Goal: Communication & Community: Share content

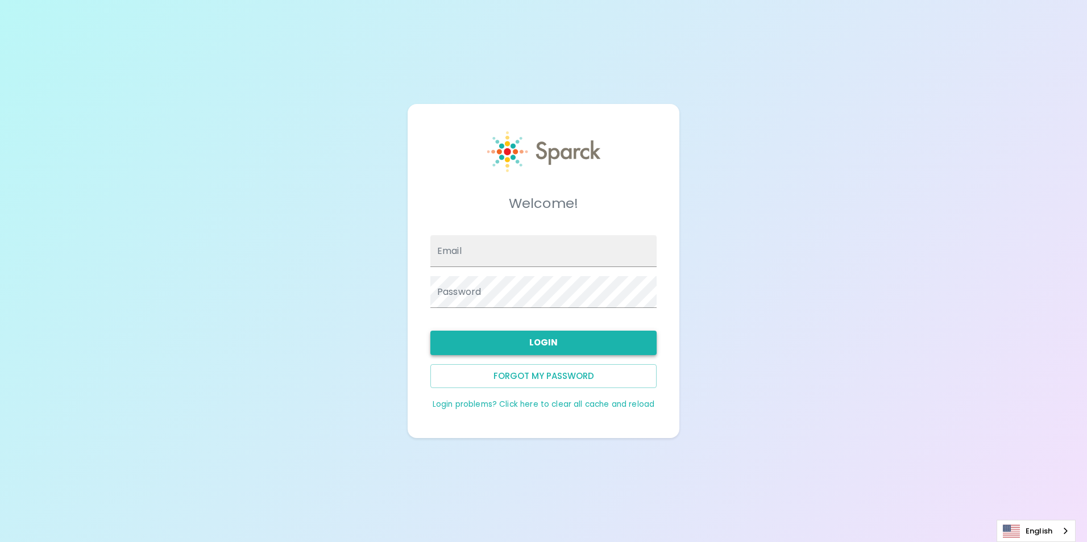
type input "[EMAIL_ADDRESS][DOMAIN_NAME]"
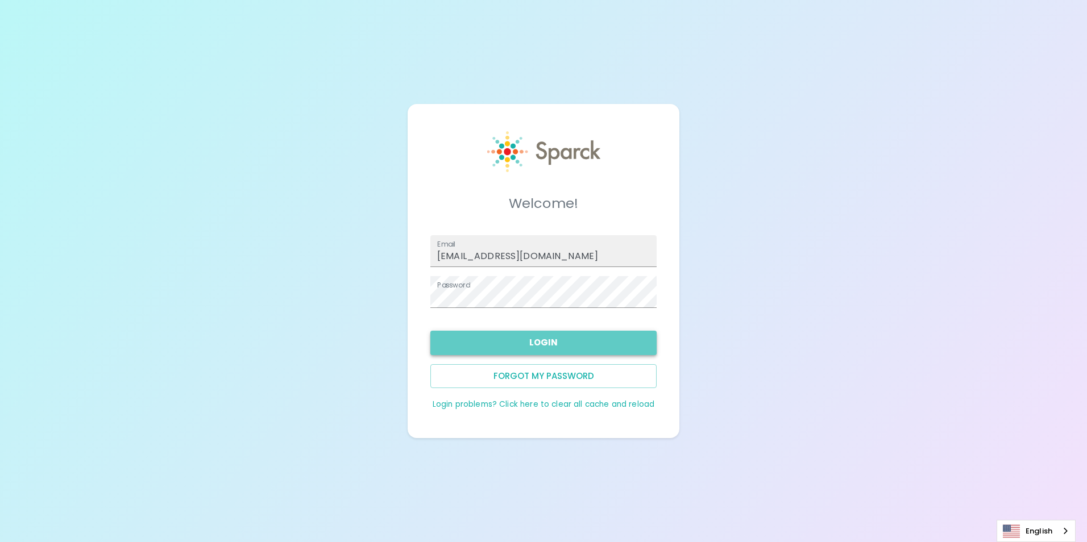
click at [538, 350] on button "Login" at bounding box center [543, 343] width 226 height 24
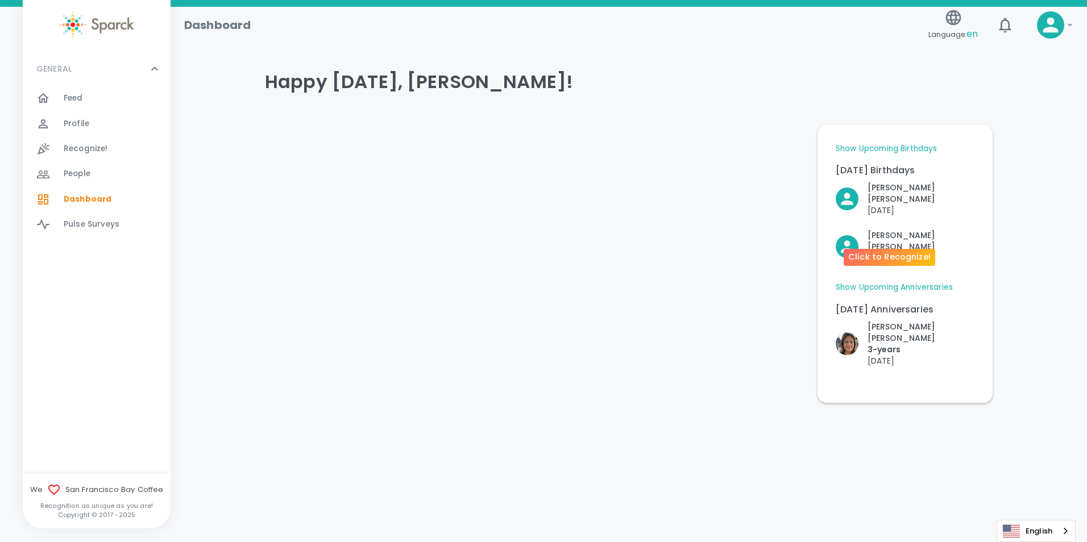
click at [897, 230] on p "[PERSON_NAME]" at bounding box center [920, 241] width 107 height 23
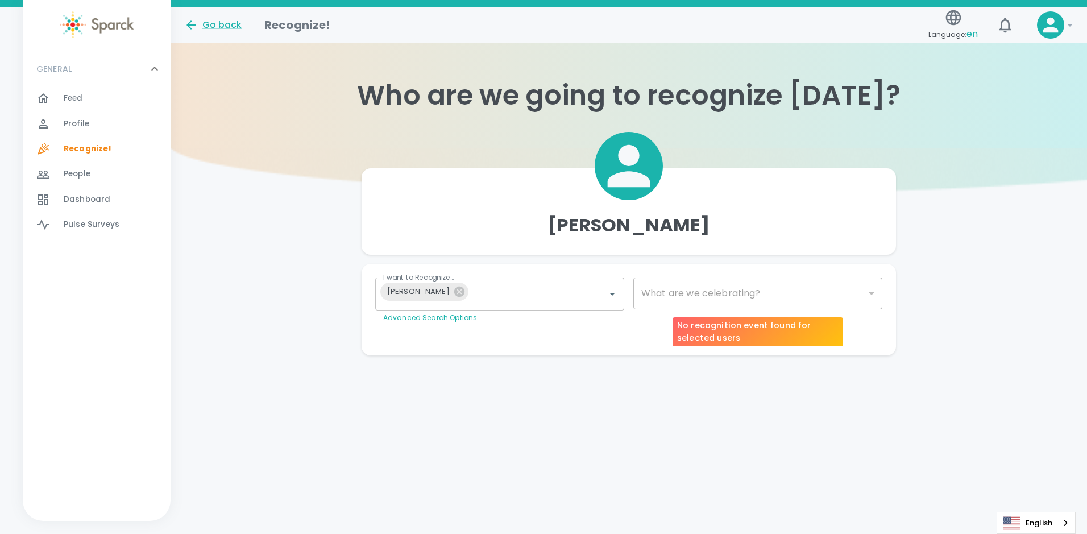
click at [708, 293] on div "​" at bounding box center [757, 293] width 249 height 32
type input "2072"
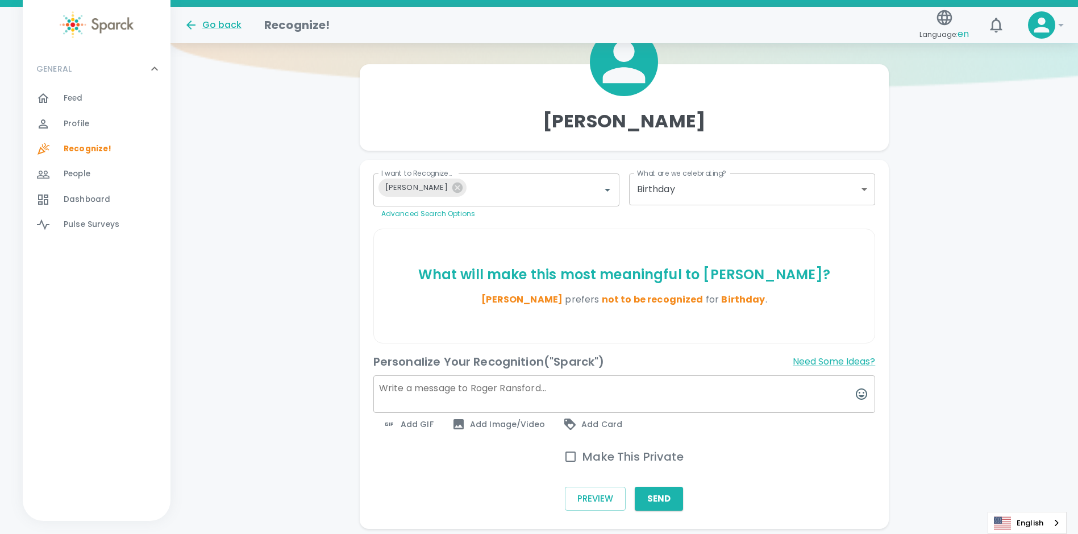
scroll to position [114, 0]
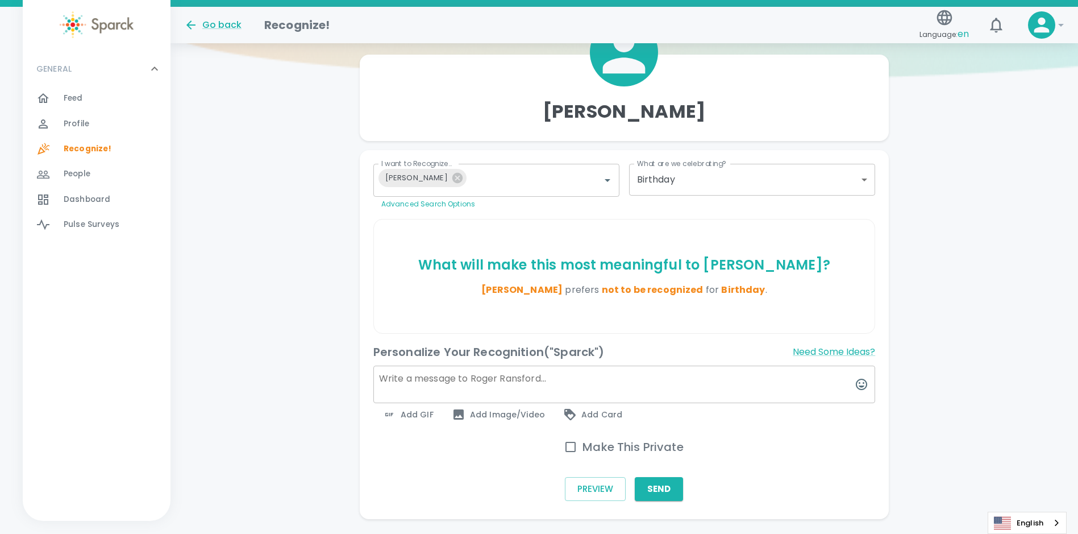
click at [414, 415] on span "Add GIF" at bounding box center [407, 414] width 51 height 14
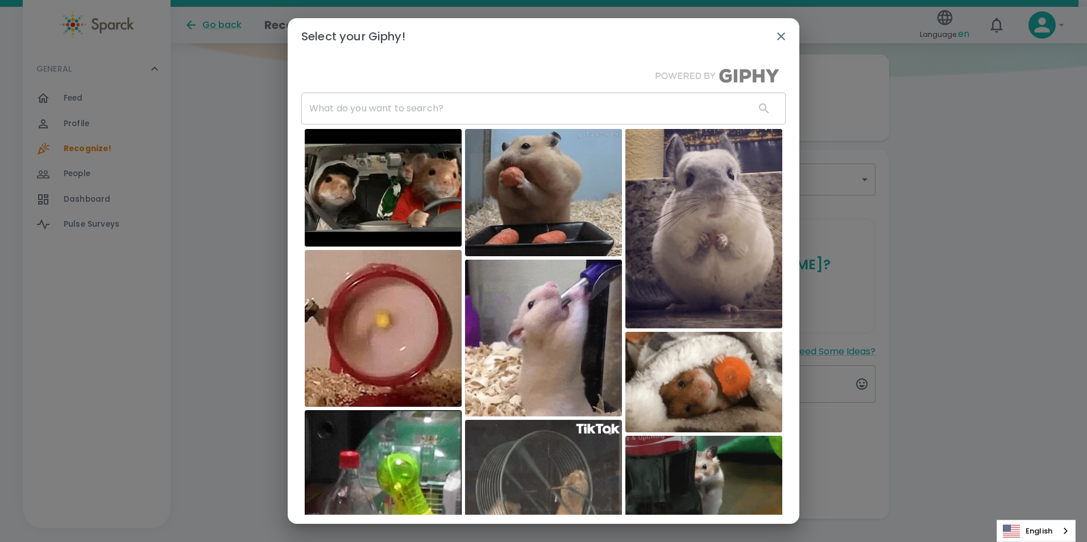
click at [427, 99] on input "text" at bounding box center [523, 109] width 444 height 32
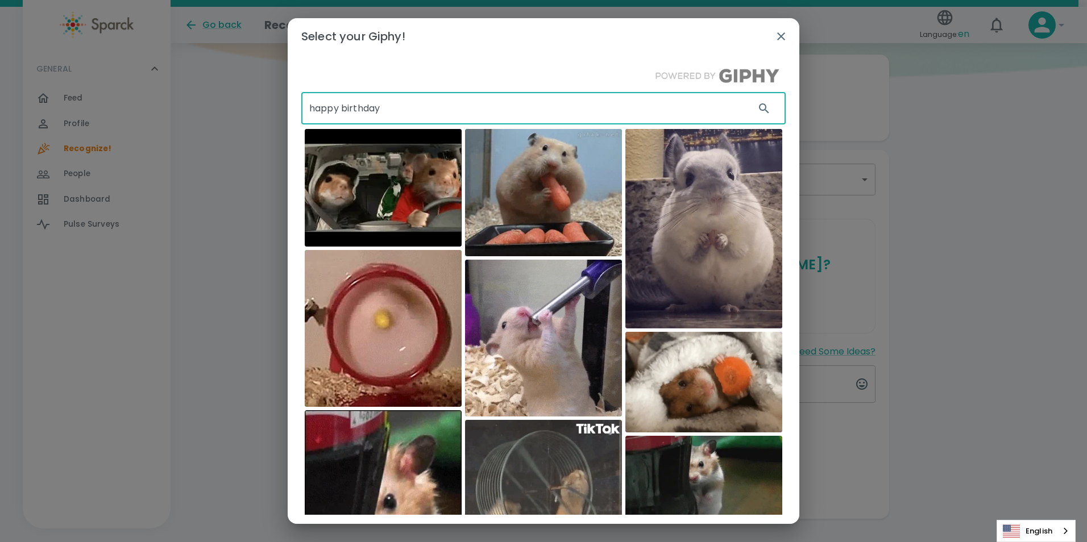
type input "happy birthday"
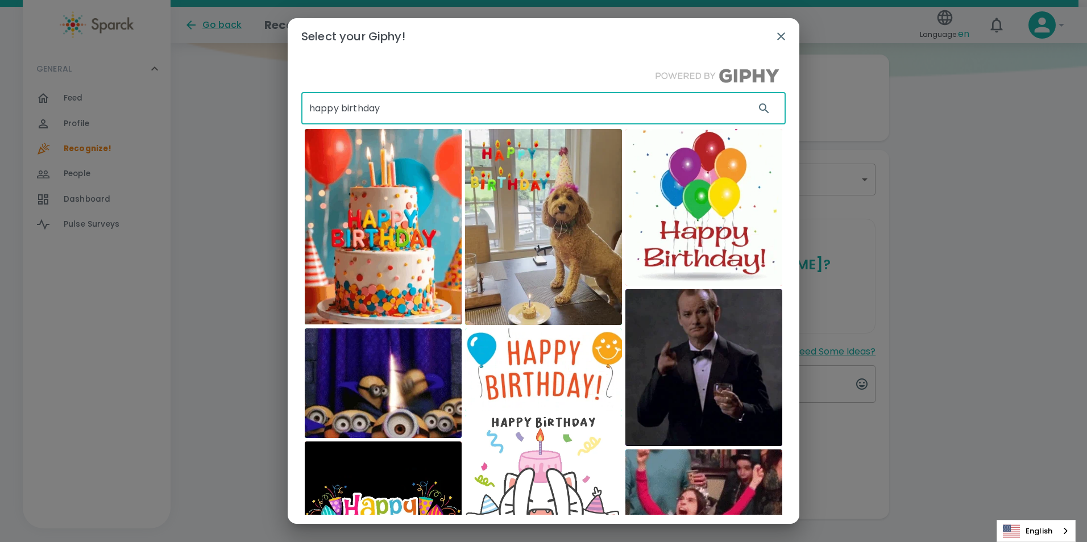
click at [713, 338] on img at bounding box center [703, 367] width 157 height 157
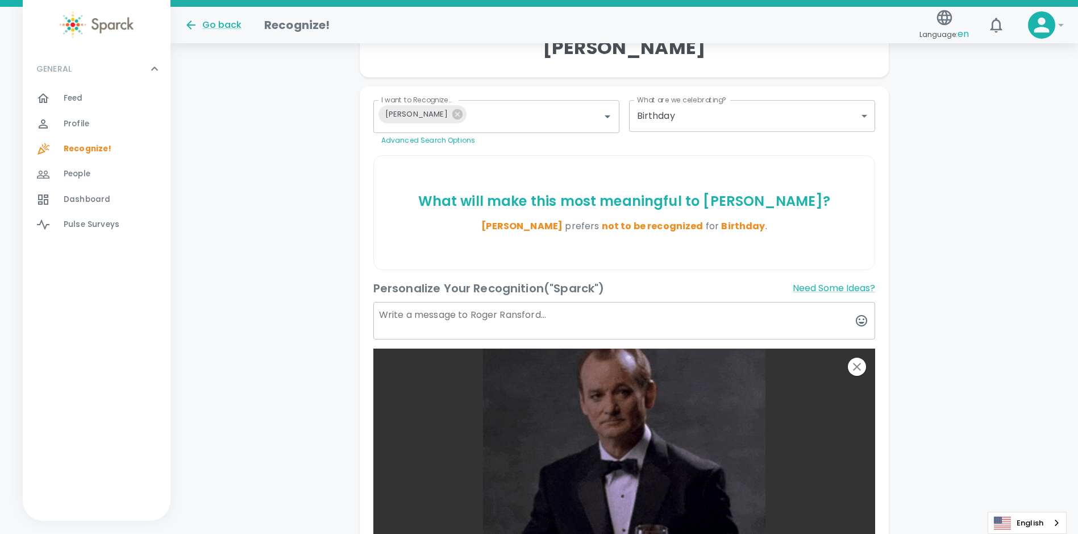
scroll to position [170, 0]
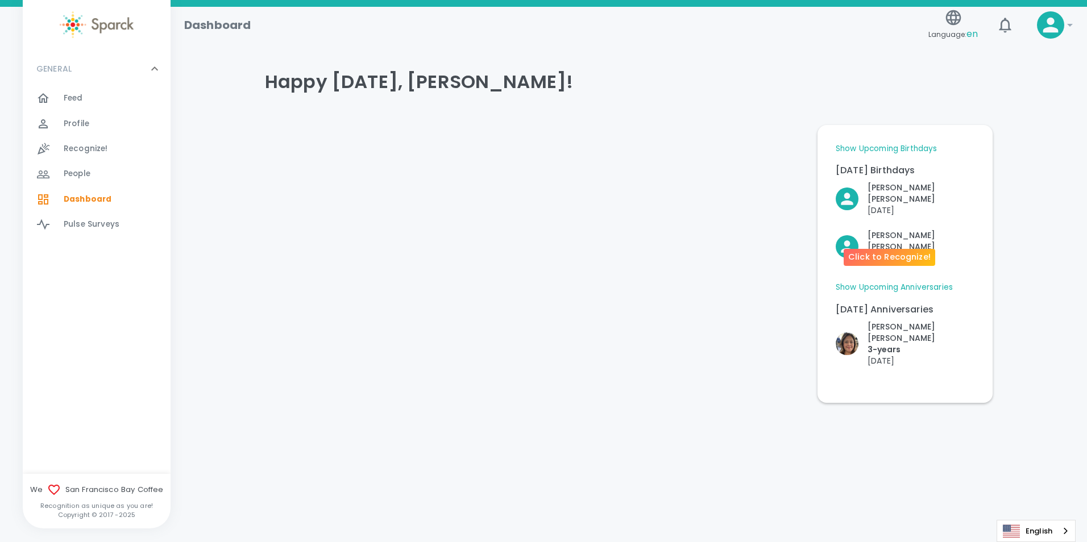
click at [887, 230] on p "[PERSON_NAME]" at bounding box center [920, 241] width 107 height 23
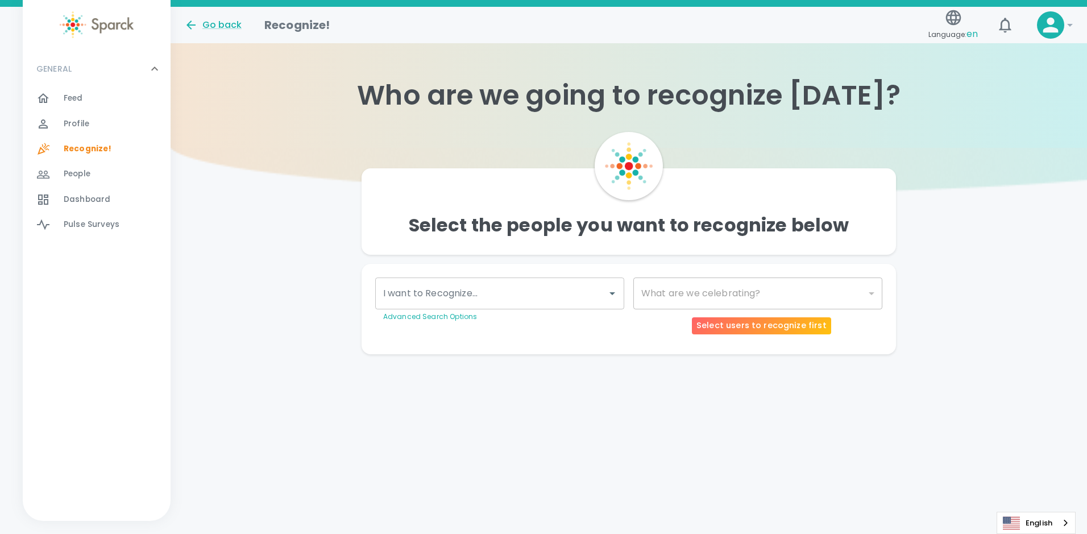
click at [693, 296] on div "​" at bounding box center [757, 293] width 249 height 32
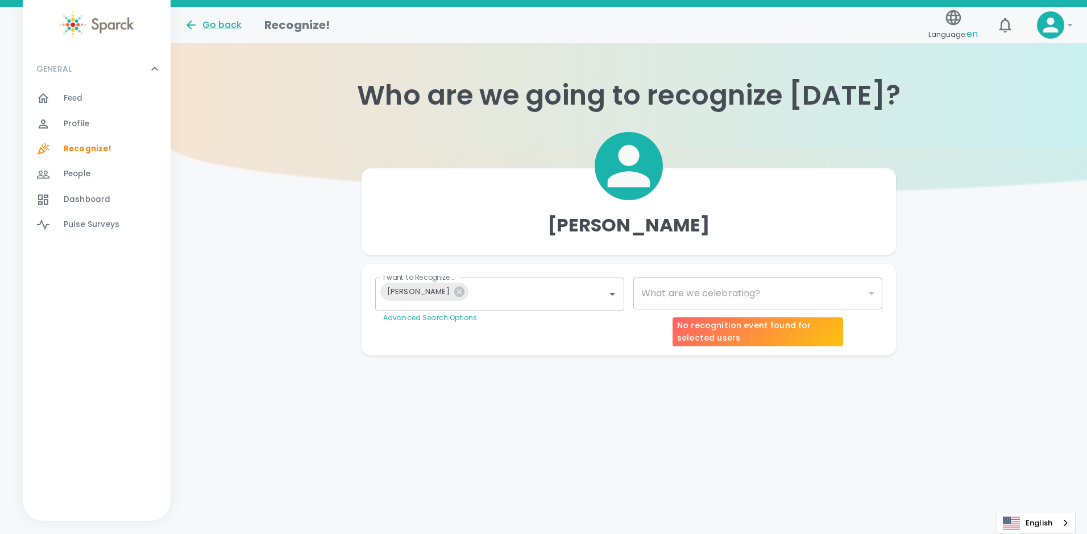
click at [703, 295] on div "​" at bounding box center [757, 293] width 249 height 32
click at [871, 297] on div "​" at bounding box center [757, 293] width 249 height 32
type input "2072"
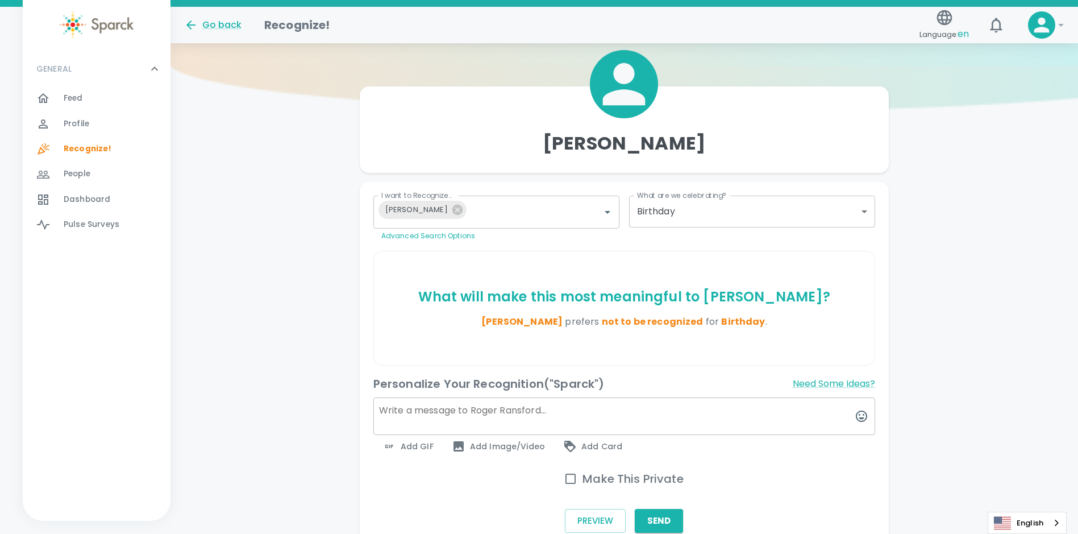
scroll to position [144, 0]
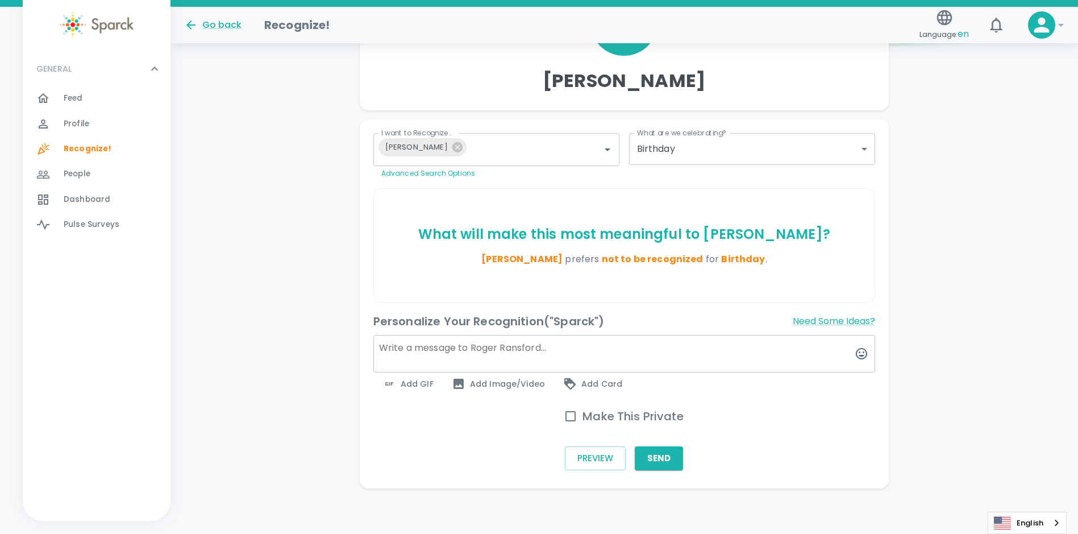
click at [405, 383] on span "Add GIF" at bounding box center [407, 384] width 51 height 14
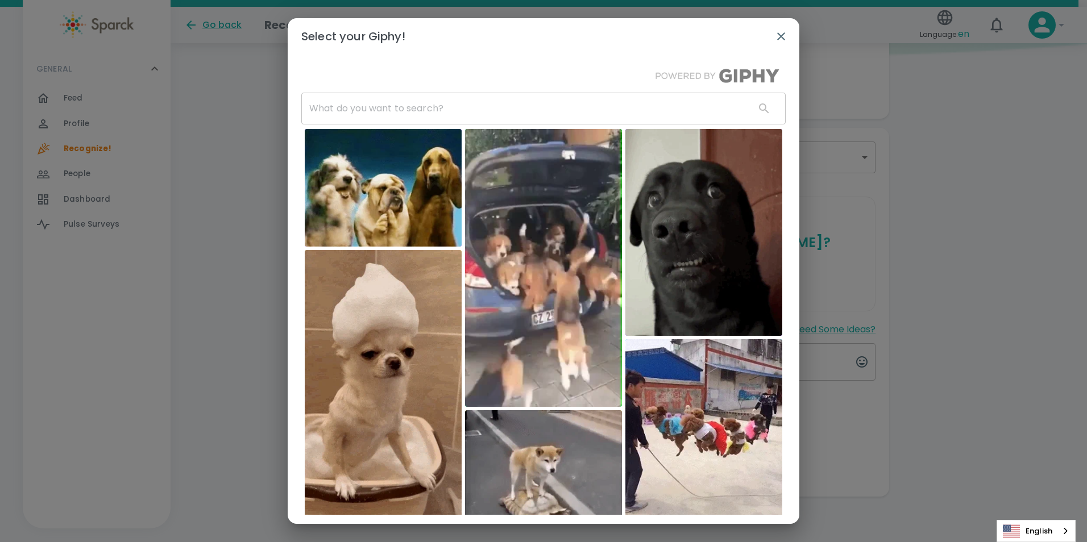
click at [467, 116] on input "text" at bounding box center [523, 109] width 444 height 32
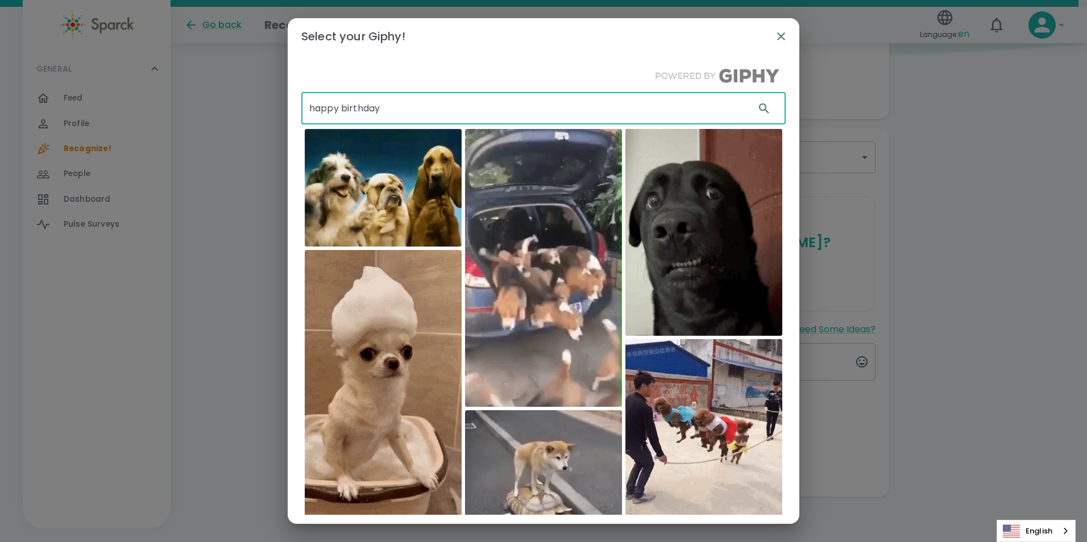
type input "happy birthday"
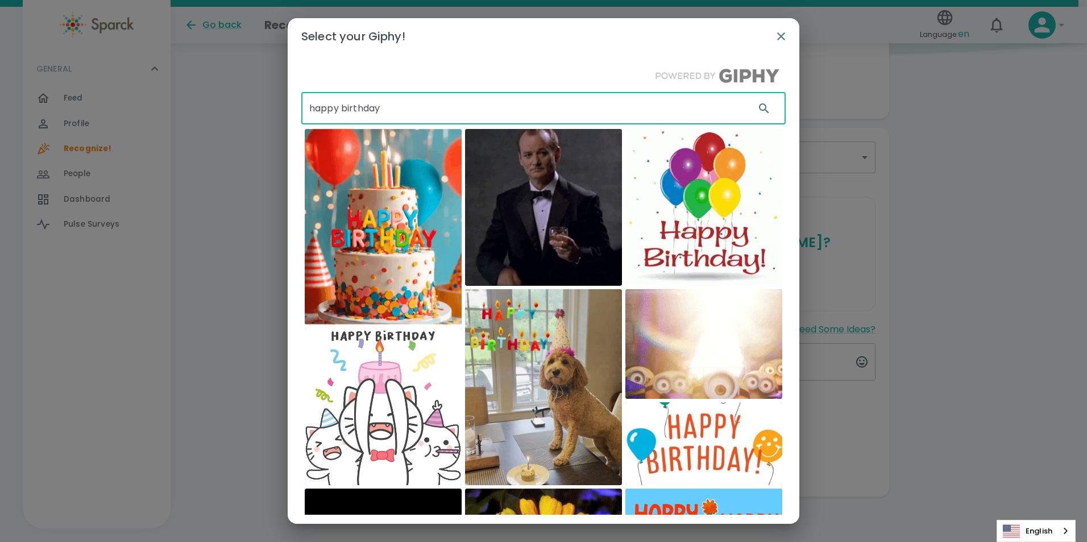
click at [558, 189] on img at bounding box center [543, 207] width 157 height 157
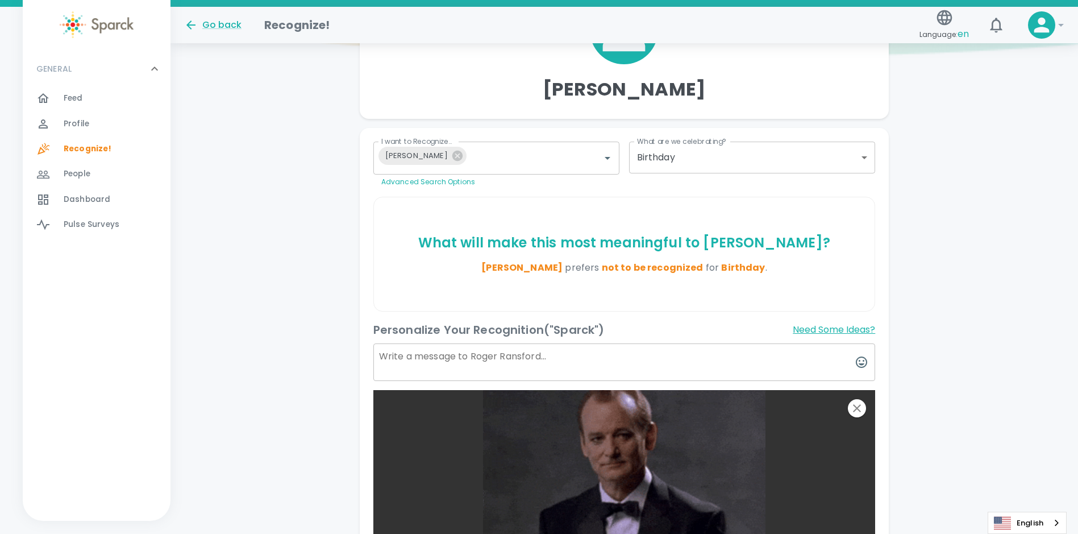
scroll to position [420, 0]
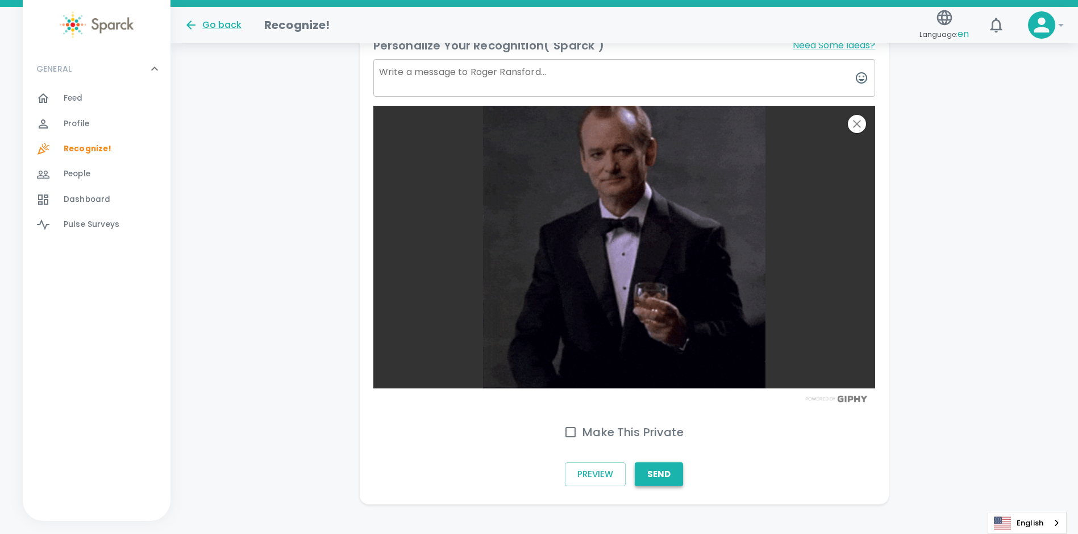
click at [662, 476] on button "Send" at bounding box center [659, 474] width 48 height 24
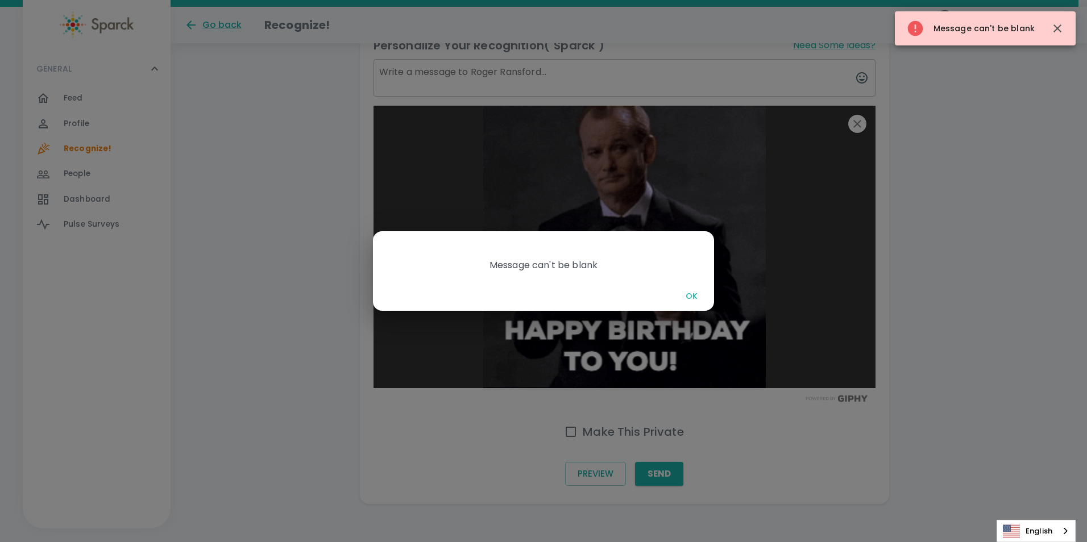
click at [702, 294] on button "OK" at bounding box center [691, 296] width 36 height 21
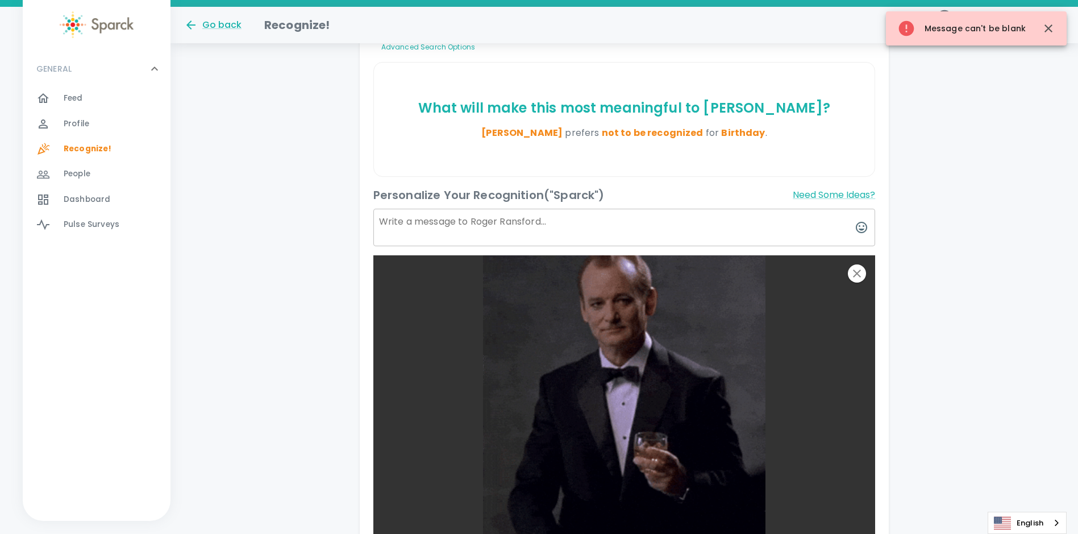
scroll to position [136, 0]
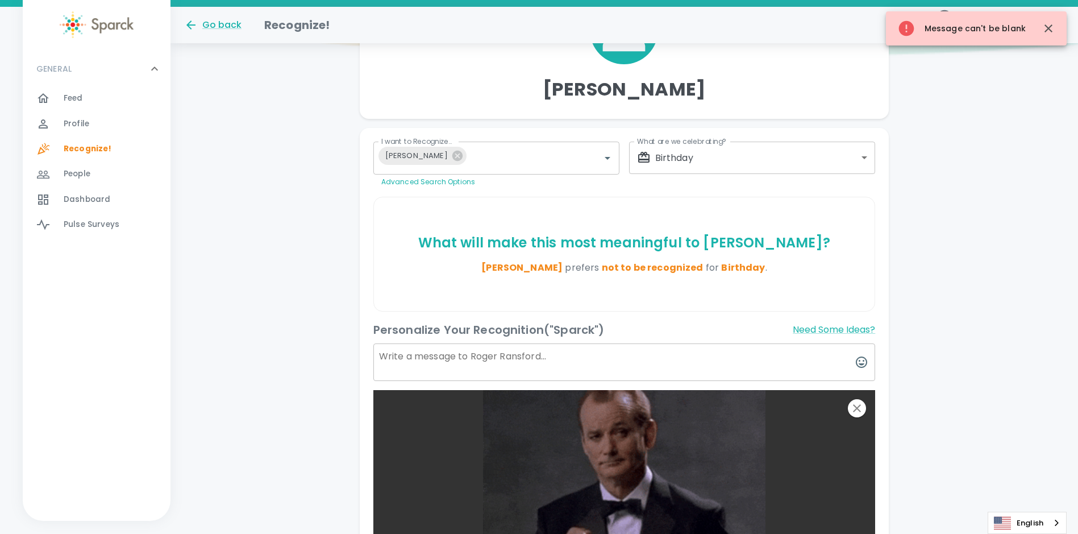
click at [566, 356] on textarea at bounding box center [624, 362] width 502 height 38
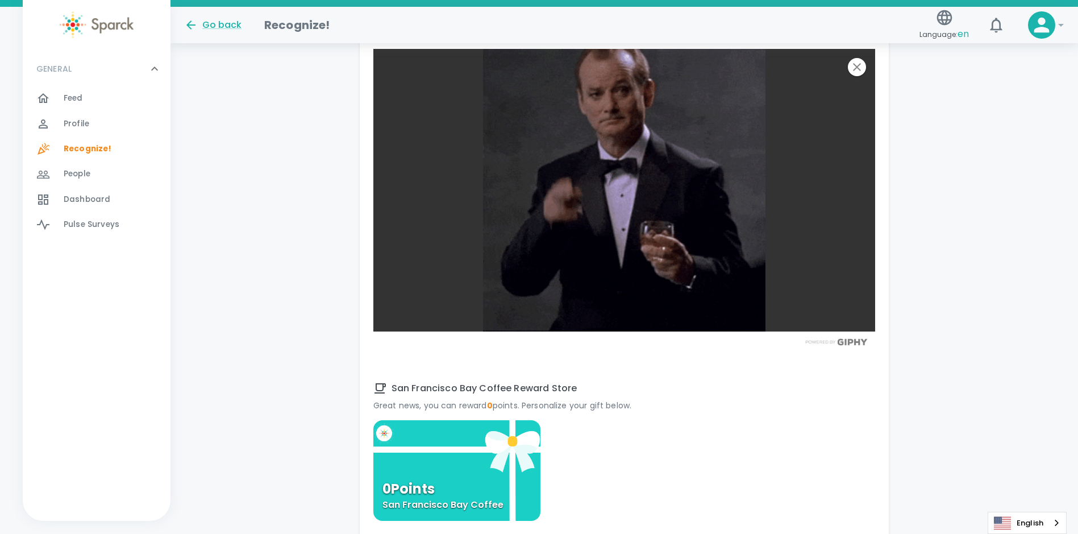
scroll to position [718, 0]
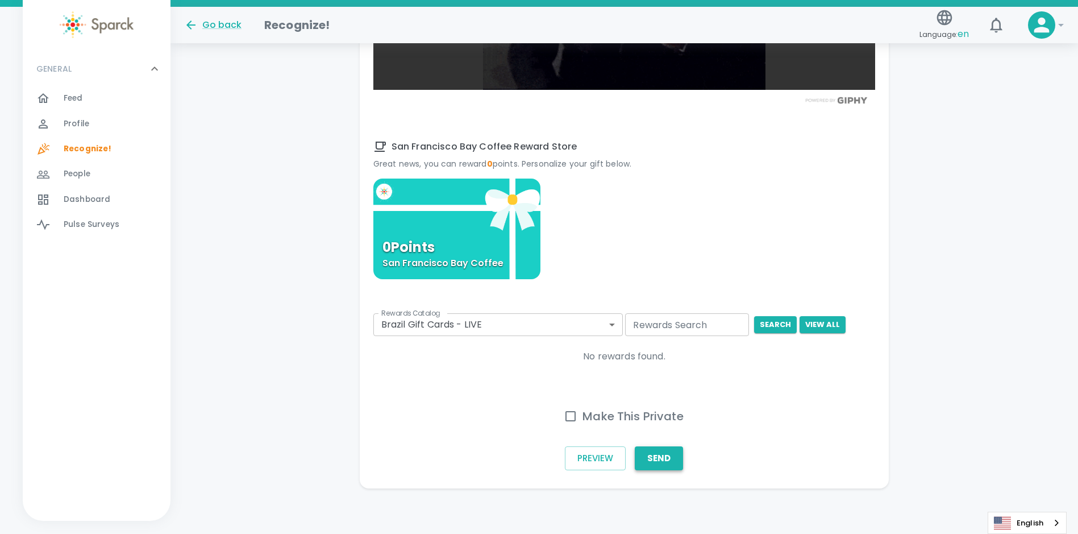
type textarea "Happy Birthday Roger!"
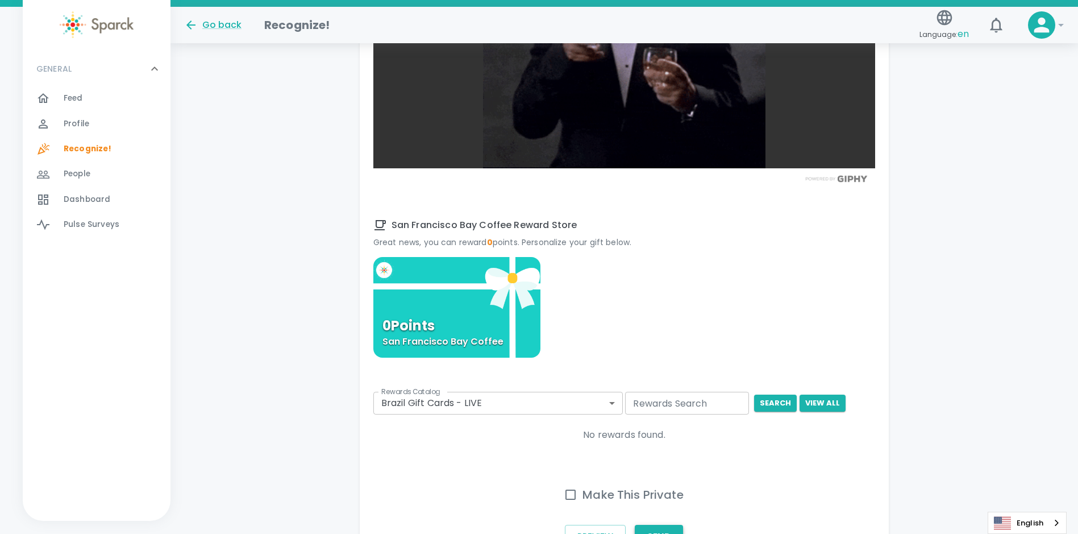
click at [658, 459] on div "0 Points San Francisco Bay Coffee" at bounding box center [624, 368] width 502 height 223
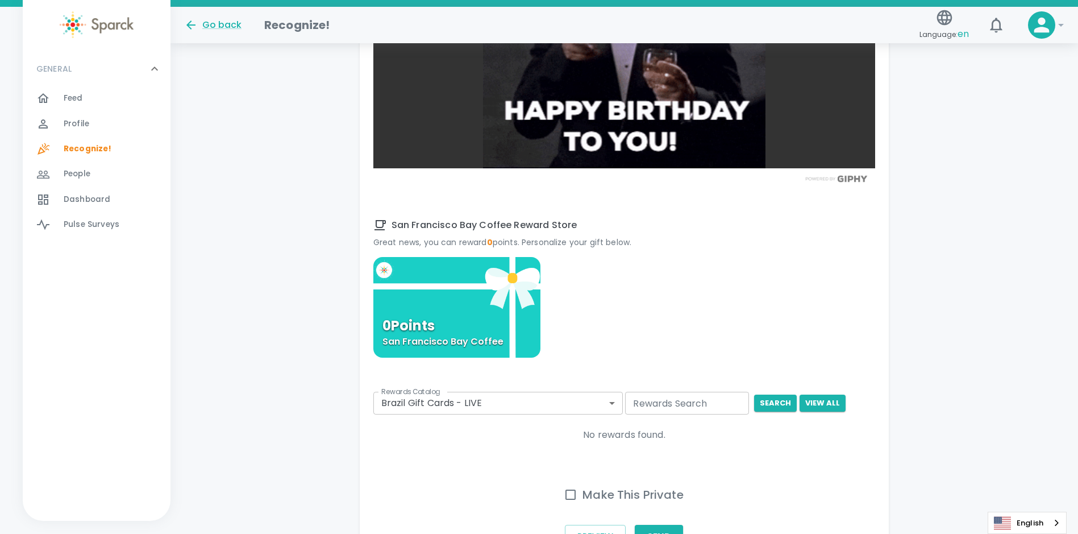
scroll to position [797, 0]
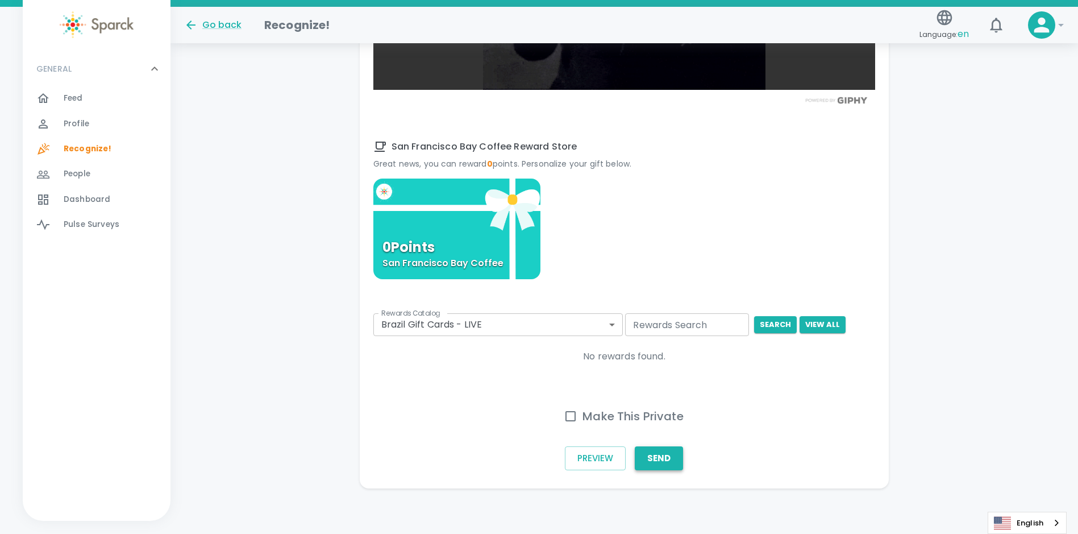
click at [665, 461] on button "Send" at bounding box center [659, 458] width 48 height 24
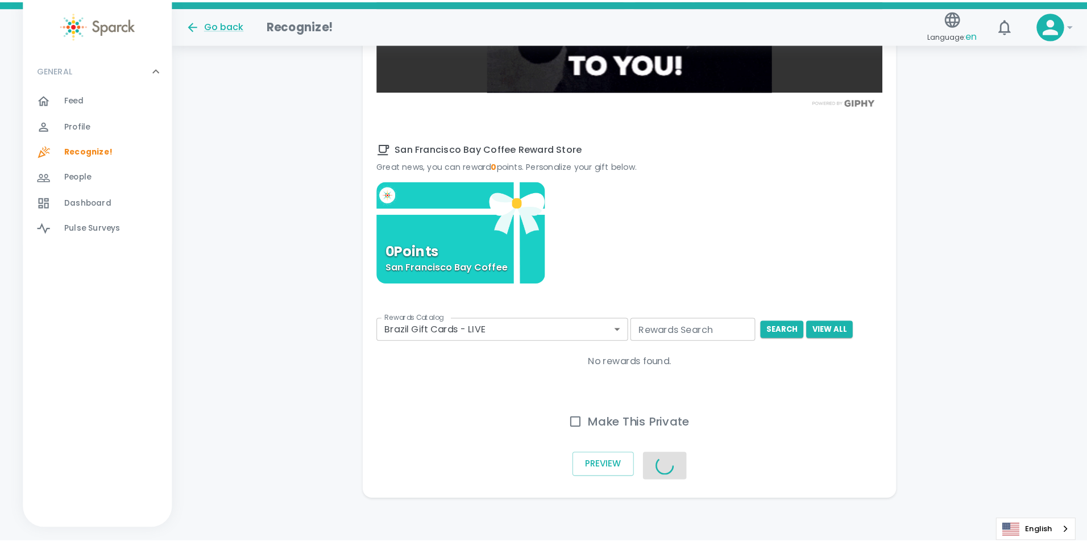
scroll to position [788, 0]
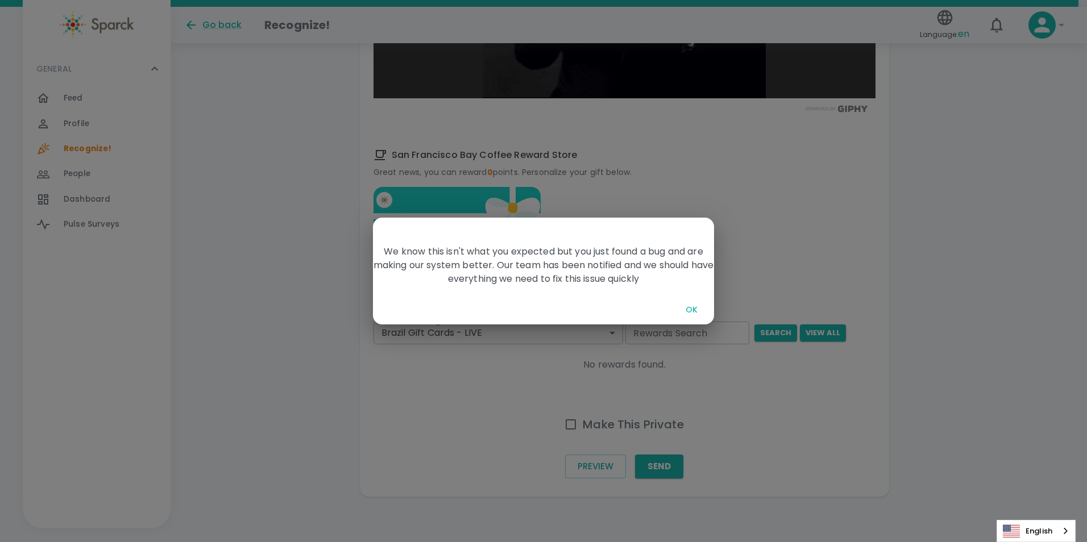
click at [689, 302] on button "OK" at bounding box center [691, 309] width 36 height 21
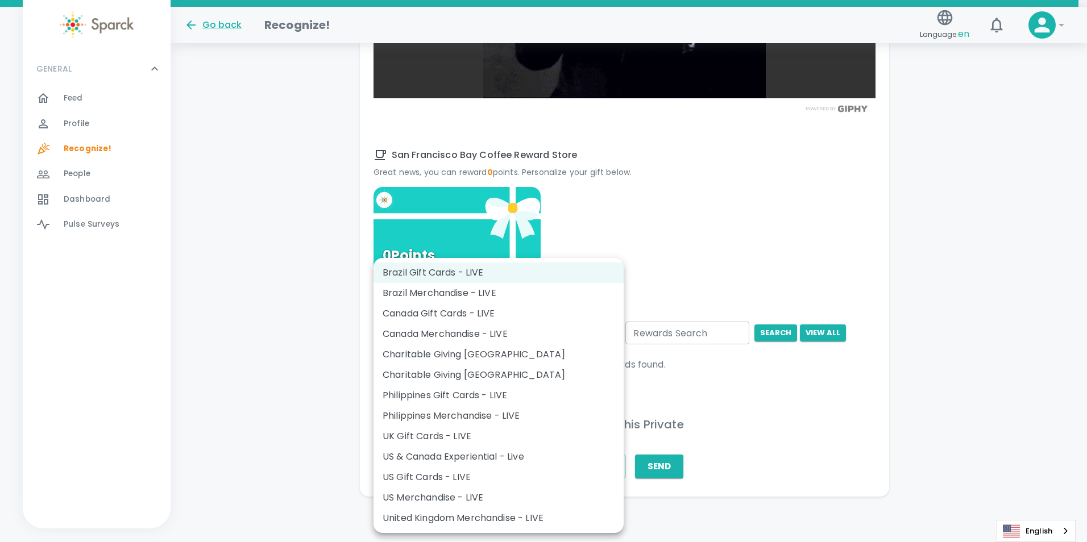
click at [428, 477] on li "US Gift Cards - LIVE" at bounding box center [498, 477] width 250 height 20
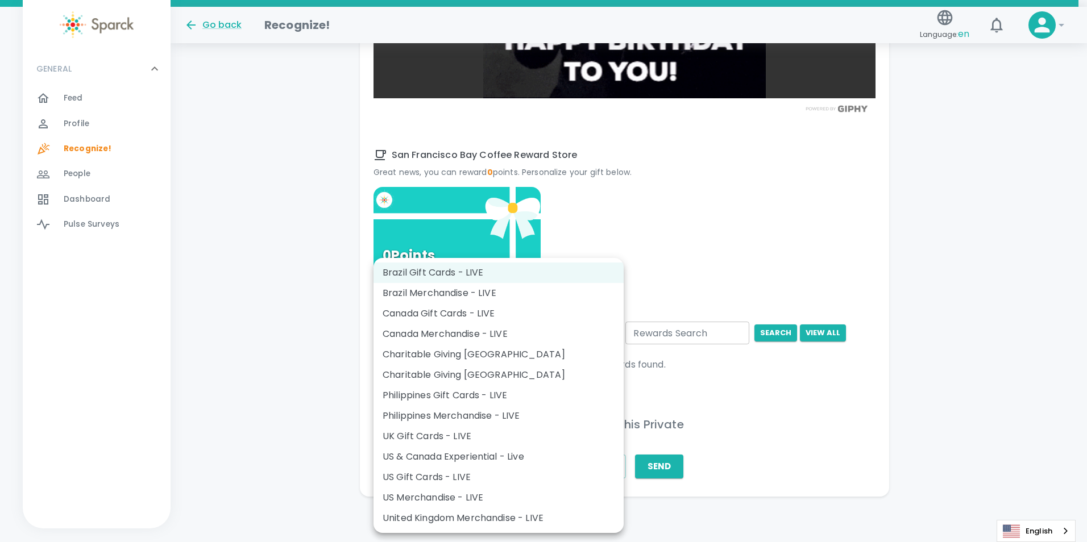
type input "877"
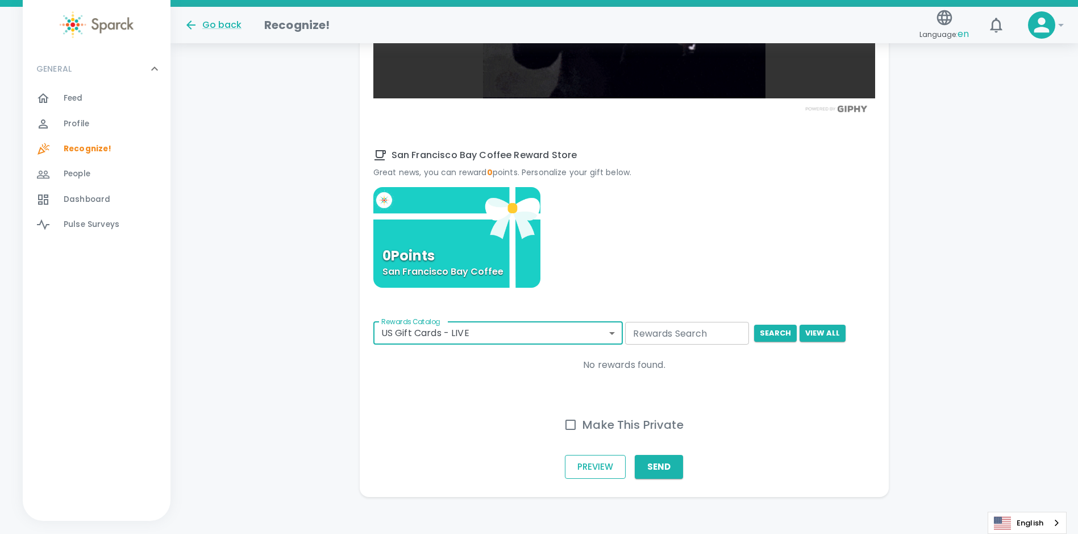
click at [593, 465] on button "Preview" at bounding box center [595, 467] width 61 height 24
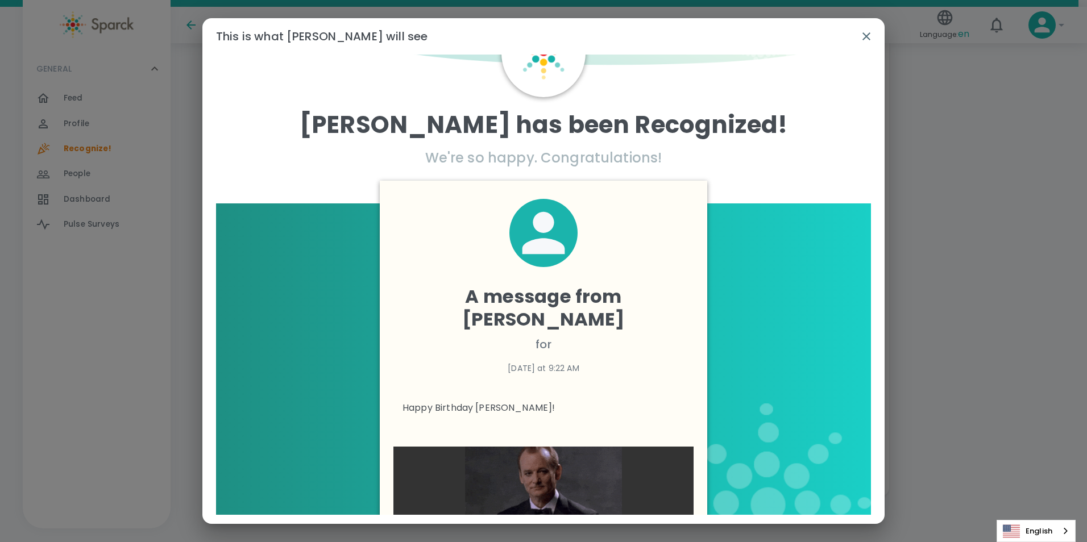
scroll to position [0, 0]
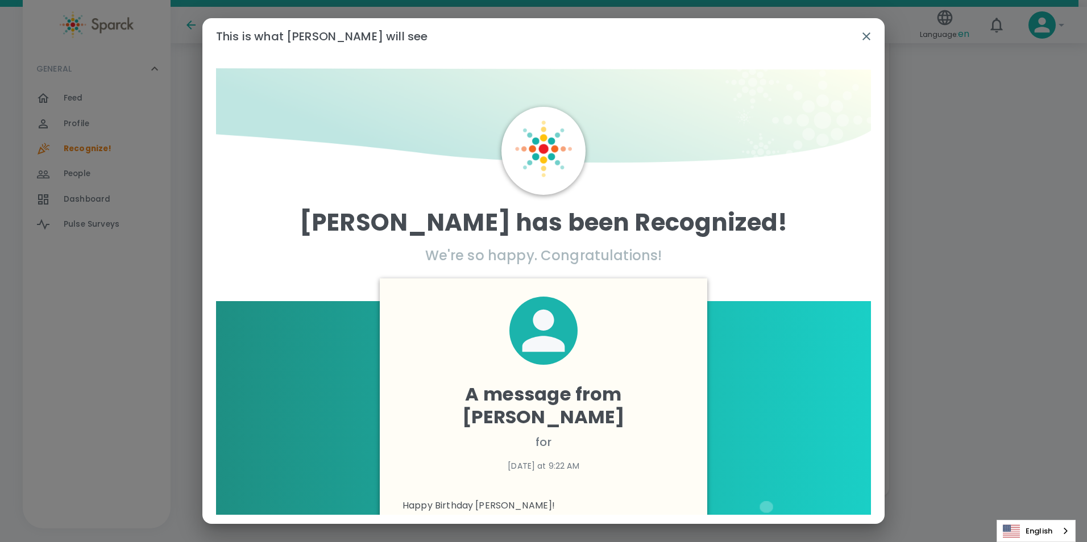
click at [867, 34] on icon "button" at bounding box center [866, 37] width 14 height 14
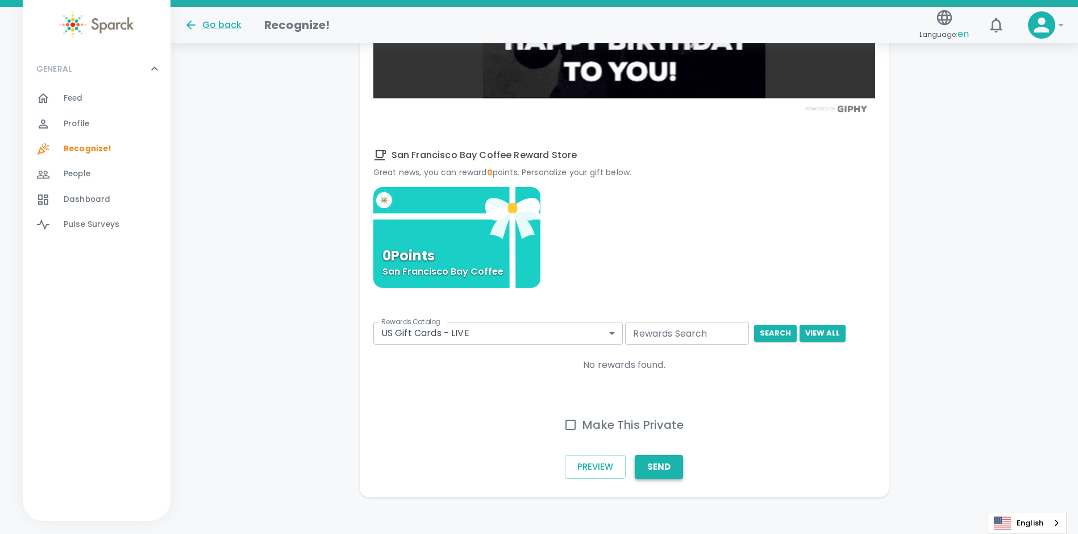
click at [655, 465] on button "Send" at bounding box center [659, 467] width 48 height 24
